Goal: Task Accomplishment & Management: Use online tool/utility

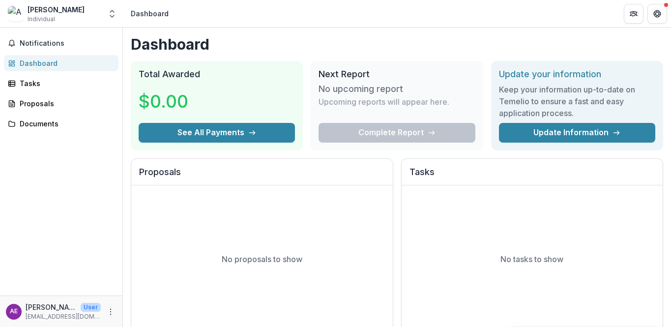
click at [52, 61] on div "Dashboard" at bounding box center [65, 63] width 91 height 10
click at [117, 16] on icon "Open entity switcher" at bounding box center [112, 14] width 10 height 10
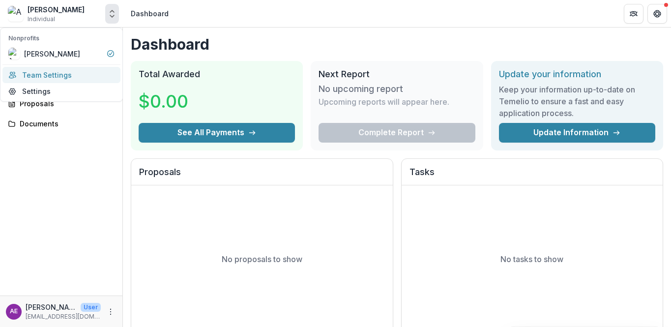
click at [54, 72] on link "Team Settings" at bounding box center [61, 75] width 118 height 16
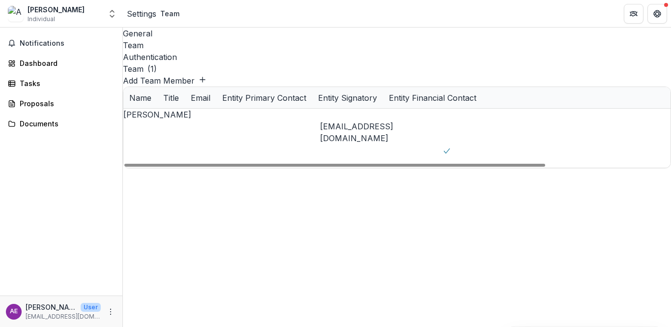
scroll to position [0, 157]
click at [542, 156] on div at bounding box center [591, 156] width 98 height 0
click at [36, 102] on div "Proposals" at bounding box center [65, 103] width 91 height 10
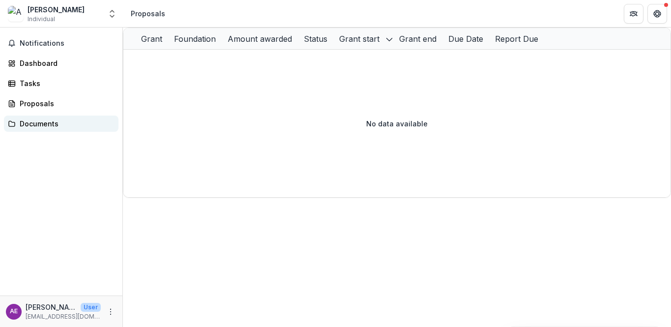
click at [38, 122] on div "Documents" at bounding box center [65, 124] width 91 height 10
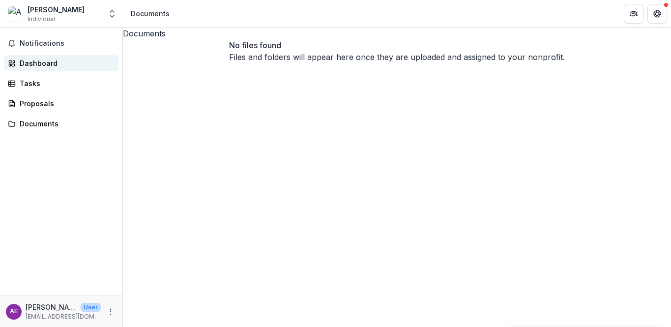
click at [36, 59] on div "Dashboard" at bounding box center [65, 63] width 91 height 10
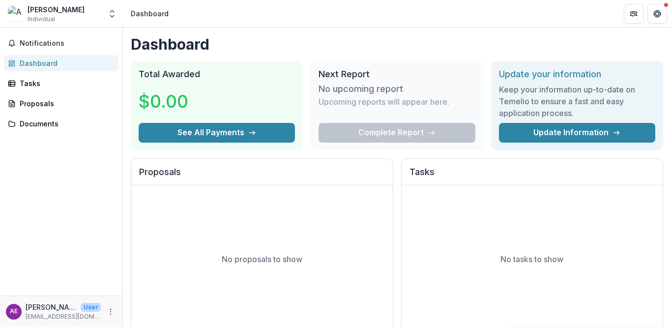
click at [63, 15] on div "Anna Elder Individual" at bounding box center [54, 13] width 93 height 19
click at [111, 13] on icon "Open entity switcher" at bounding box center [112, 14] width 10 height 10
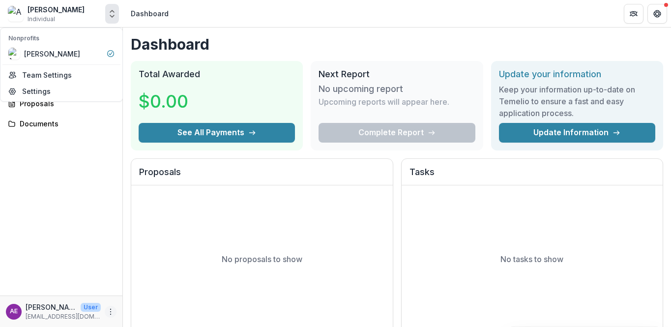
click at [111, 309] on circle "More" at bounding box center [111, 309] width 0 height 0
click at [68, 77] on link "Contributor Portal" at bounding box center [61, 76] width 118 height 18
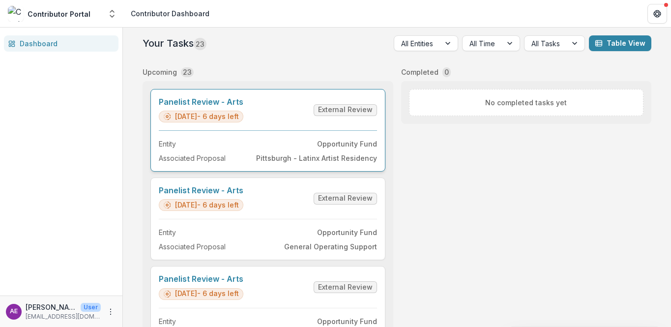
click at [243, 107] on link "Panelist Review - Arts" at bounding box center [201, 101] width 85 height 9
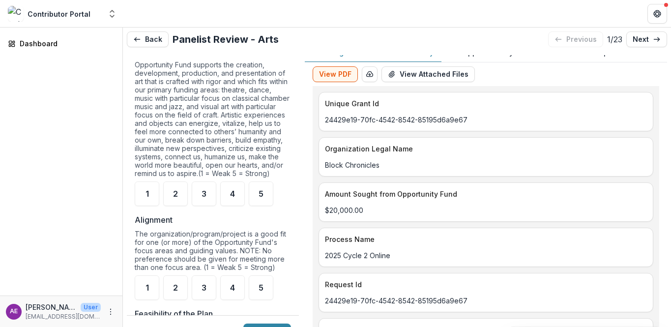
scroll to position [13, 0]
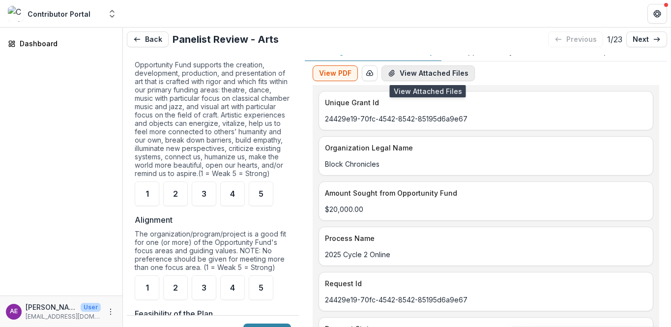
click at [451, 71] on button "View Attached Files" at bounding box center [428, 73] width 93 height 16
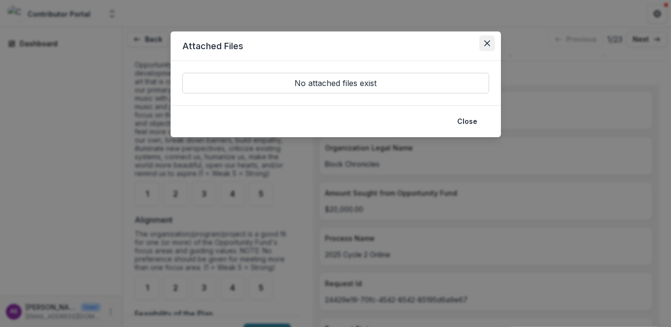
click at [489, 42] on icon "Close" at bounding box center [488, 43] width 6 height 6
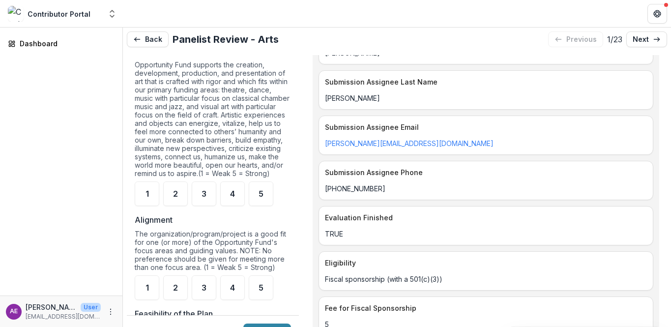
scroll to position [614, 0]
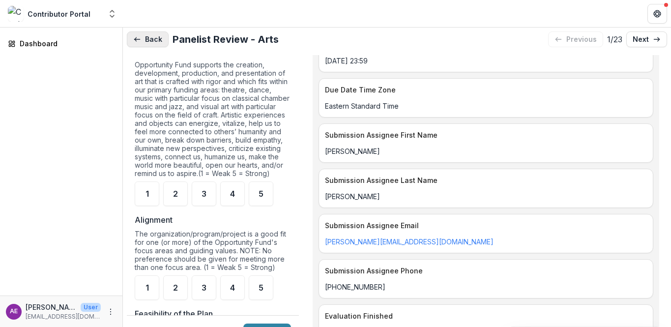
click at [136, 40] on icon "button" at bounding box center [135, 39] width 2 height 4
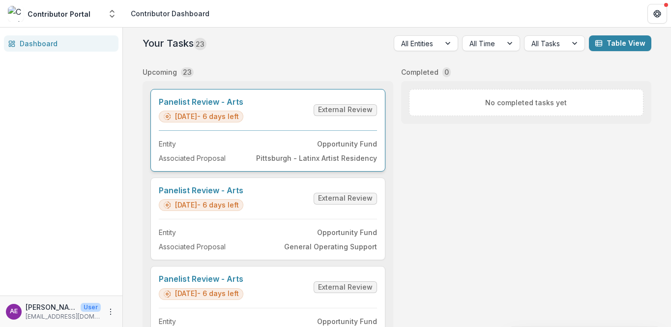
click at [211, 99] on link "Panelist Review - Arts" at bounding box center [201, 101] width 85 height 9
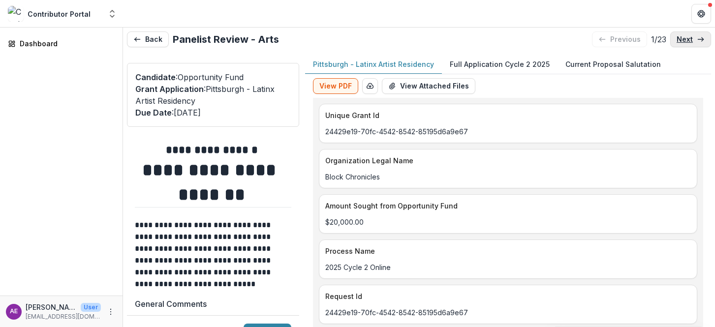
click at [671, 42] on icon at bounding box center [701, 39] width 8 height 8
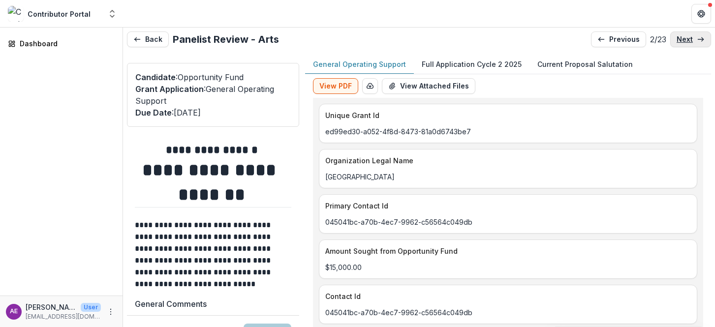
click at [671, 42] on icon at bounding box center [701, 39] width 8 height 8
click at [671, 40] on p "next" at bounding box center [684, 39] width 16 height 8
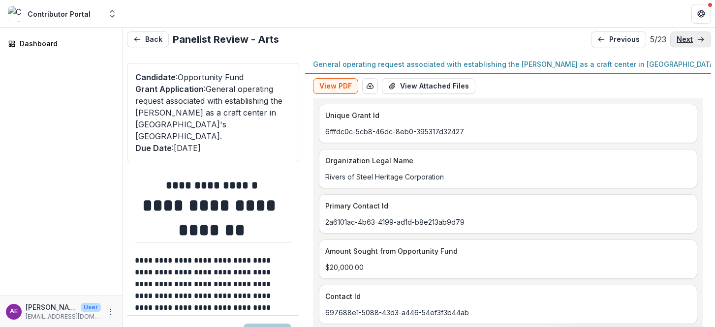
click at [671, 40] on p "next" at bounding box center [684, 39] width 16 height 8
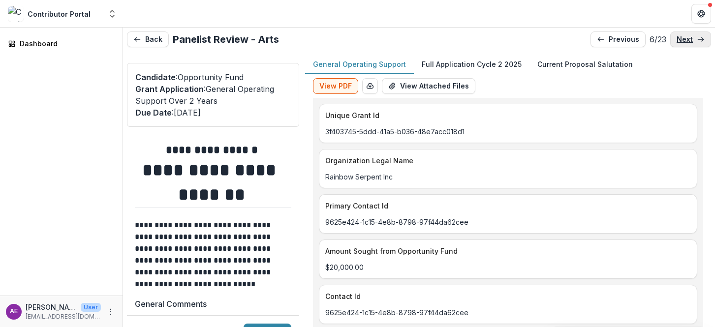
click at [671, 40] on p "next" at bounding box center [684, 39] width 16 height 8
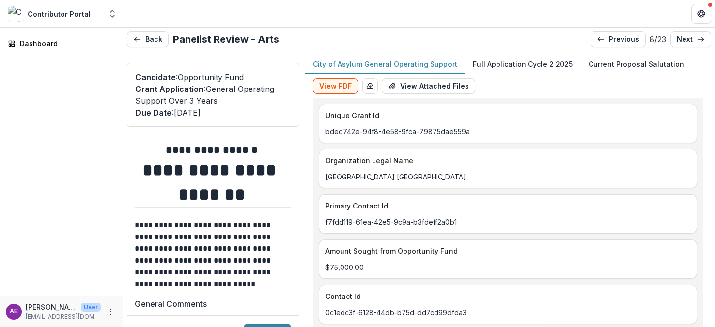
click at [532, 68] on p "Full Application Cycle 2 2025" at bounding box center [523, 64] width 100 height 10
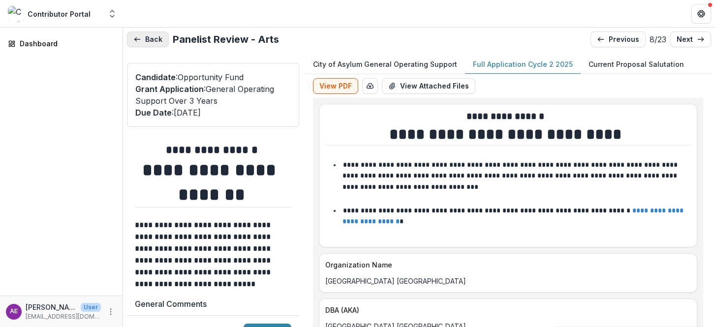
click at [159, 45] on button "Back" at bounding box center [148, 39] width 42 height 16
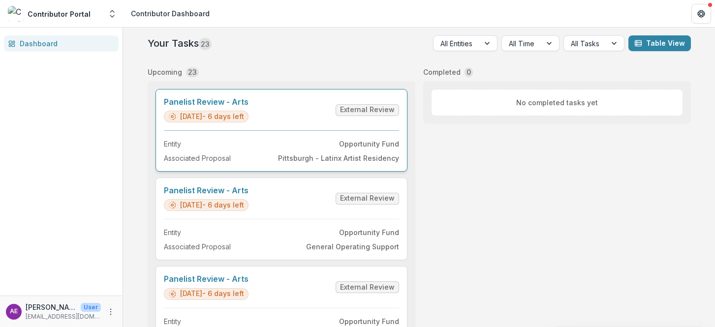
click at [214, 104] on link "Panelist Review - Arts" at bounding box center [206, 101] width 85 height 9
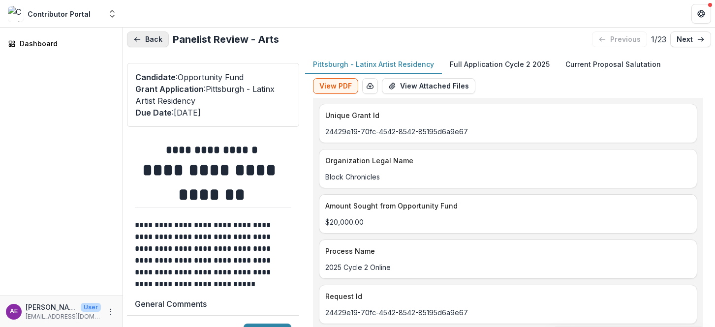
click at [146, 35] on button "Back" at bounding box center [148, 39] width 42 height 16
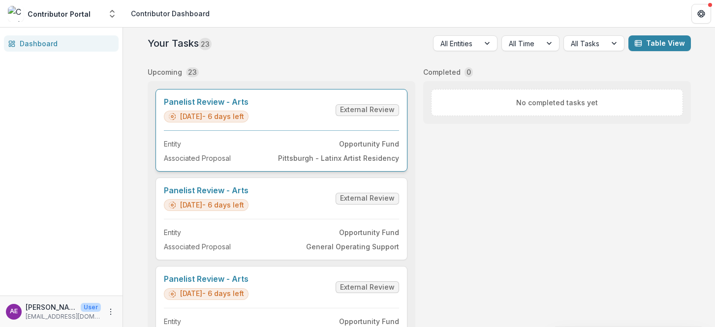
click at [186, 104] on link "Panelist Review - Arts" at bounding box center [206, 101] width 85 height 9
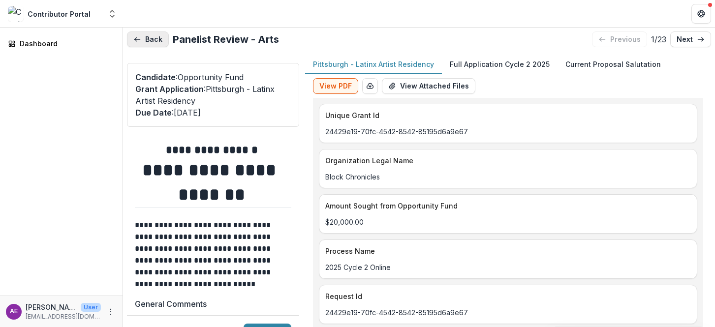
click at [142, 39] on button "Back" at bounding box center [148, 39] width 42 height 16
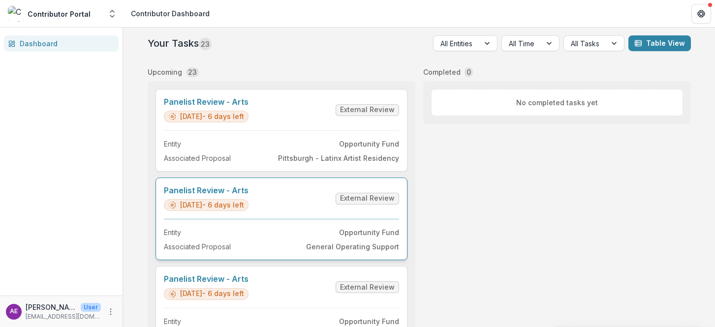
click at [225, 191] on link "Panelist Review - Arts" at bounding box center [206, 190] width 85 height 9
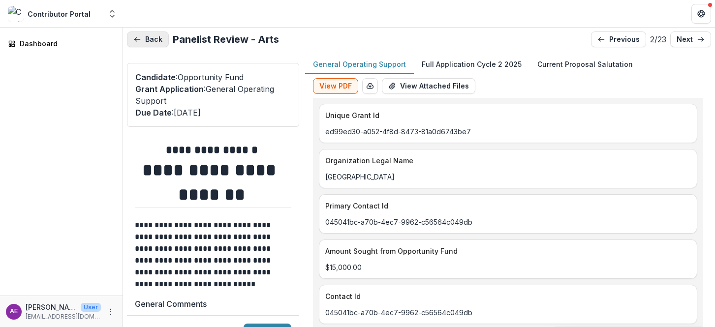
click at [134, 39] on icon "button" at bounding box center [137, 39] width 8 height 8
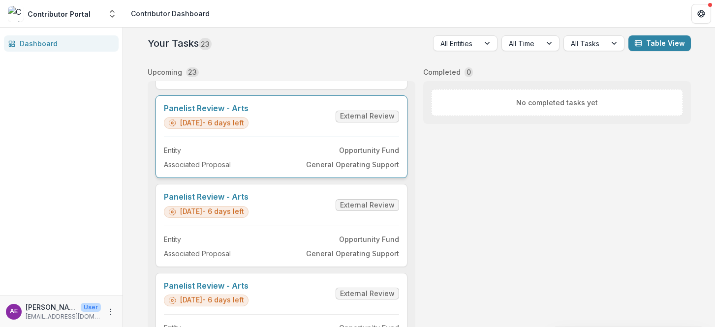
scroll to position [119, 0]
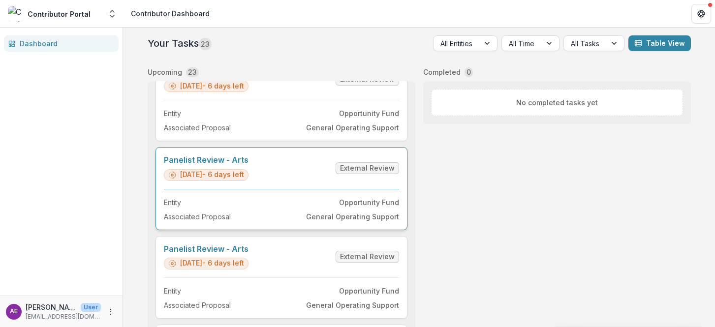
click at [219, 155] on link "Panelist Review - Arts" at bounding box center [206, 159] width 85 height 9
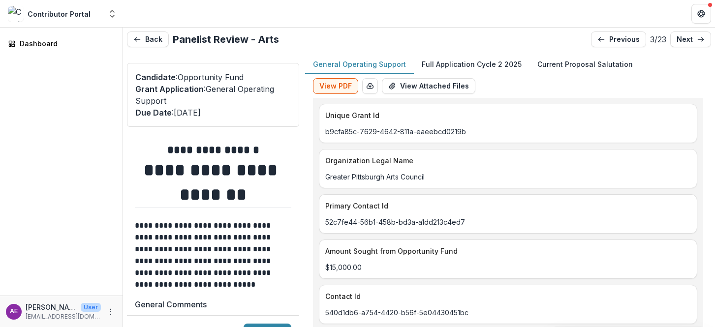
type input "*******"
click at [152, 32] on button "Back" at bounding box center [148, 39] width 42 height 16
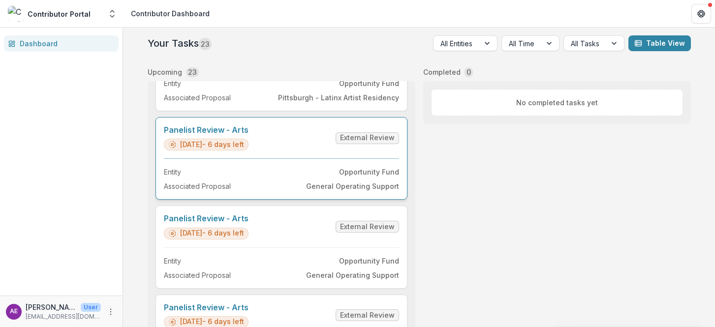
scroll to position [151, 0]
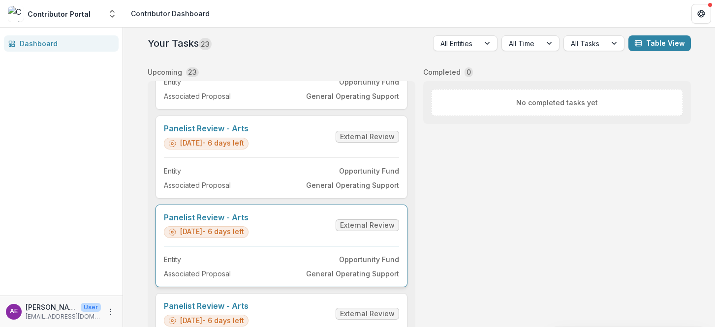
click at [221, 219] on link "Panelist Review - Arts" at bounding box center [206, 217] width 85 height 9
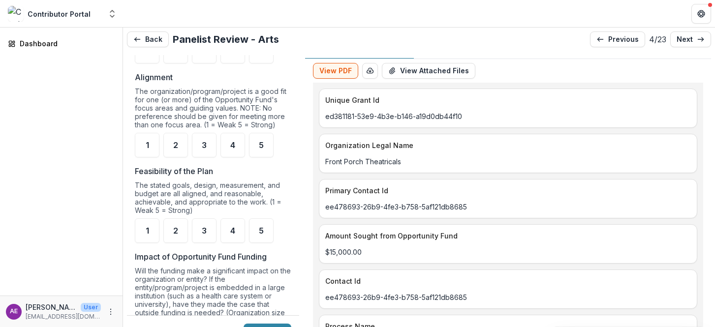
scroll to position [544, 0]
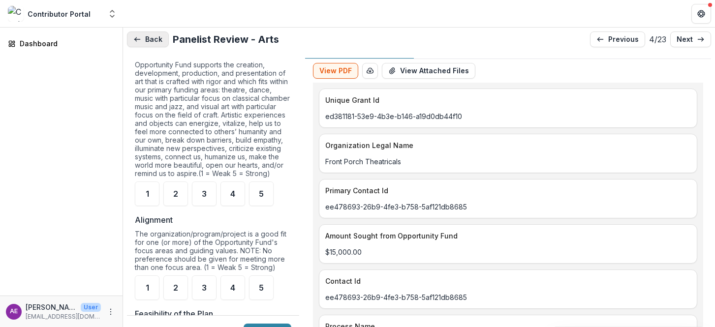
click at [140, 40] on icon "button" at bounding box center [137, 39] width 8 height 8
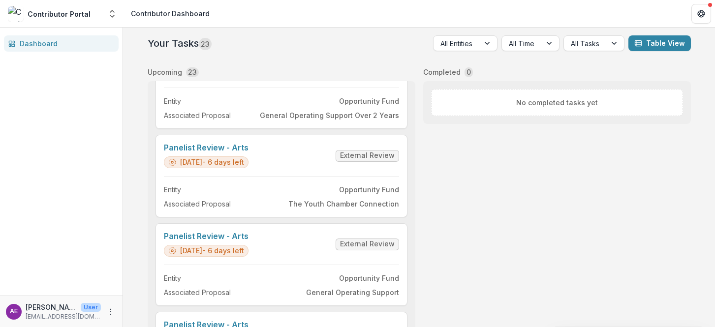
scroll to position [1435, 0]
